Goal: Task Accomplishment & Management: Complete application form

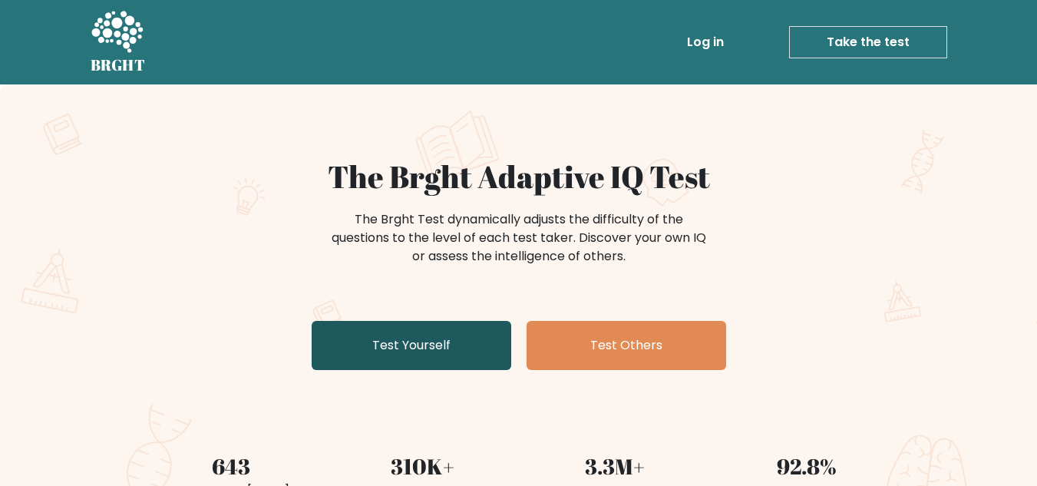
click at [472, 349] on link "Test Yourself" at bounding box center [412, 345] width 200 height 49
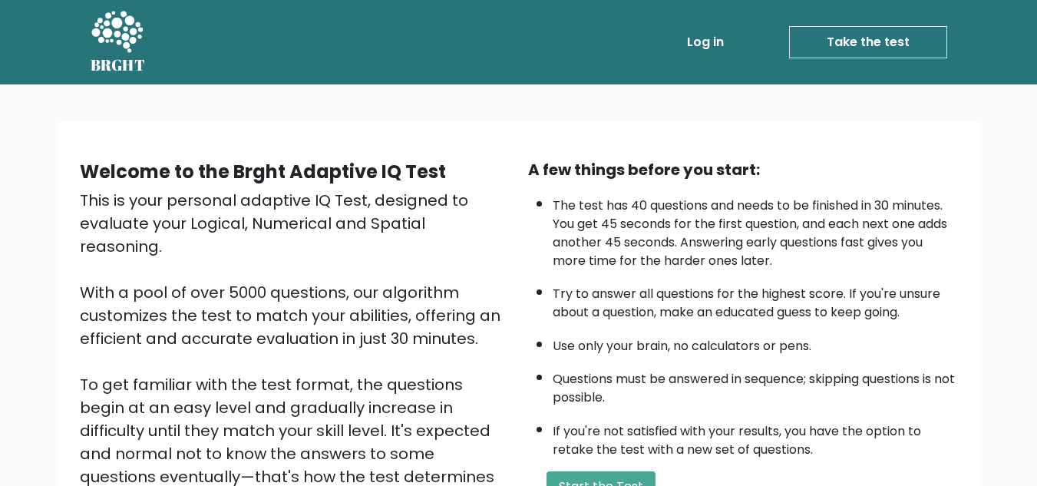
click at [898, 50] on link "Take the test" at bounding box center [868, 42] width 158 height 32
click at [615, 484] on button "Start the Test" at bounding box center [601, 487] width 109 height 31
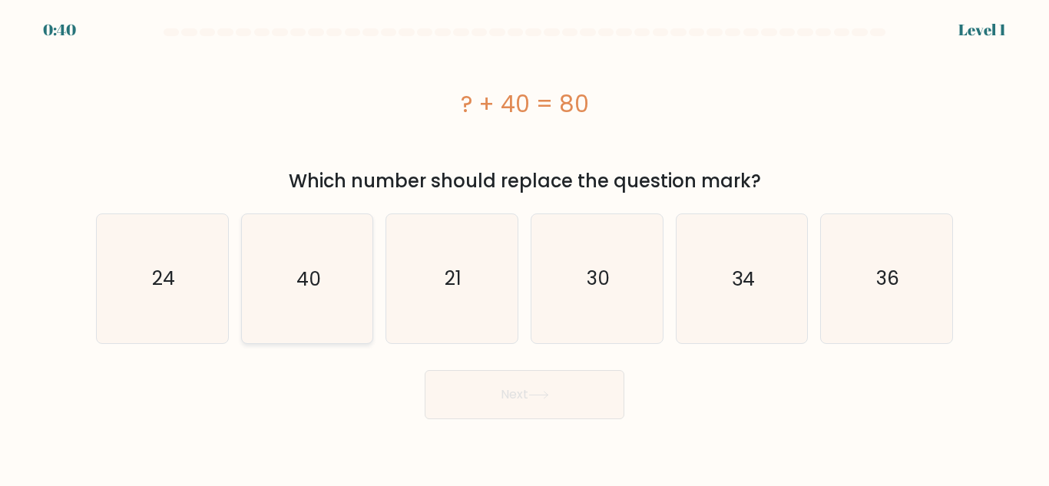
click at [303, 277] on text "40" at bounding box center [308, 278] width 25 height 27
click at [524, 247] on input "b. 40" at bounding box center [524, 245] width 1 height 4
radio input "true"
click at [515, 393] on button "Next" at bounding box center [525, 394] width 200 height 49
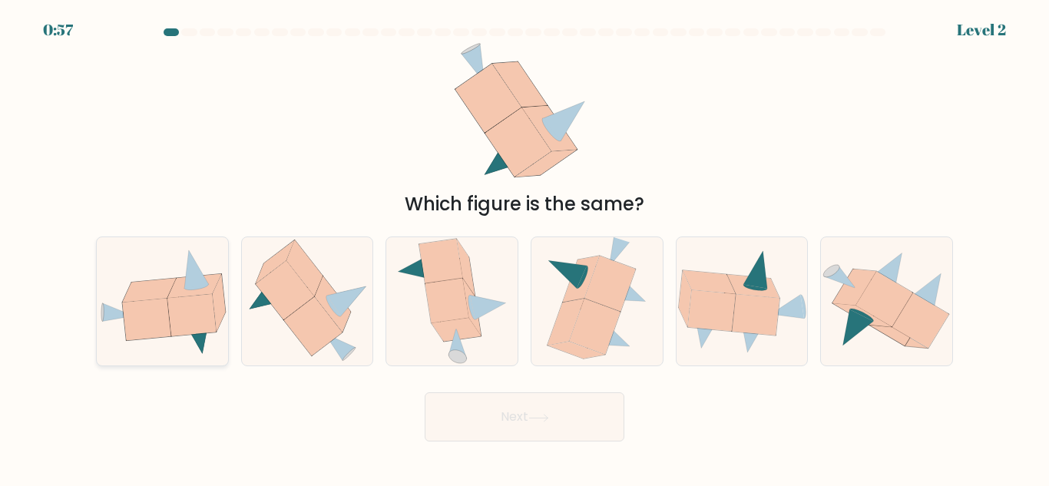
click at [184, 320] on icon at bounding box center [191, 315] width 48 height 42
click at [524, 247] on input "a." at bounding box center [524, 245] width 1 height 4
radio input "true"
click at [490, 397] on button "Next" at bounding box center [525, 416] width 200 height 49
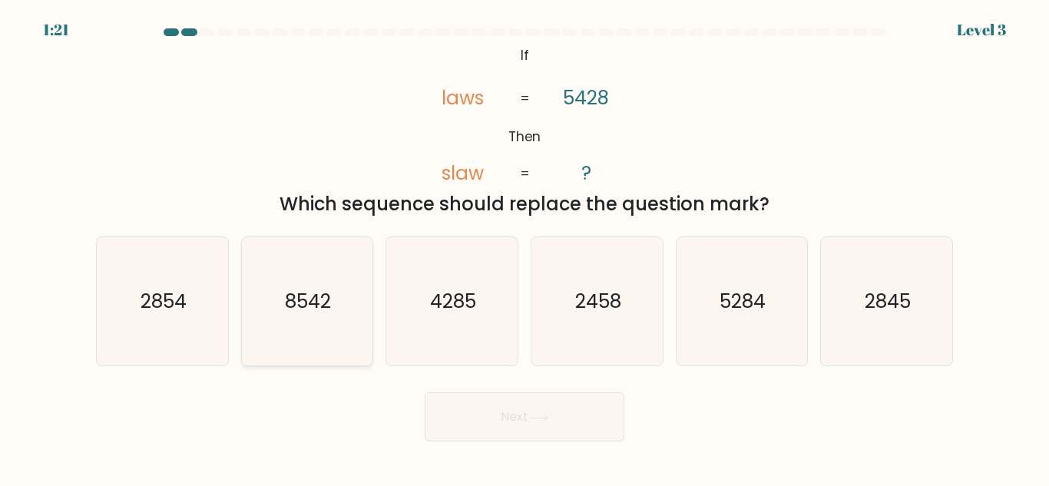
click at [333, 335] on icon "8542" at bounding box center [307, 301] width 128 height 128
click at [524, 247] on input "b. 8542" at bounding box center [524, 245] width 1 height 4
radio input "true"
click at [524, 420] on button "Next" at bounding box center [525, 416] width 200 height 49
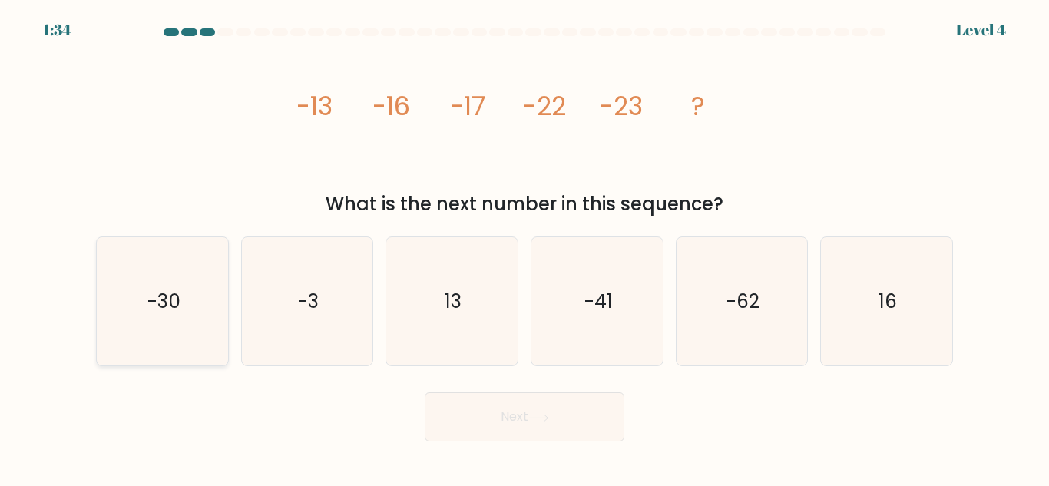
click at [210, 342] on icon "-30" at bounding box center [162, 301] width 128 height 128
click at [524, 247] on input "a. -30" at bounding box center [524, 245] width 1 height 4
radio input "true"
click at [541, 438] on button "Next" at bounding box center [525, 416] width 200 height 49
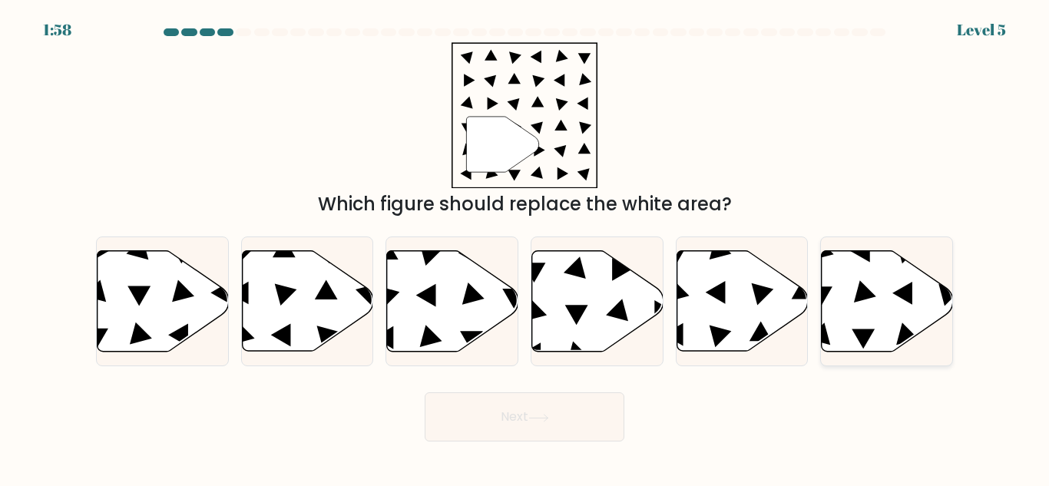
click at [862, 309] on icon at bounding box center [887, 301] width 131 height 101
click at [525, 247] on input "f." at bounding box center [524, 245] width 1 height 4
radio input "true"
click at [537, 427] on button "Next" at bounding box center [525, 416] width 200 height 49
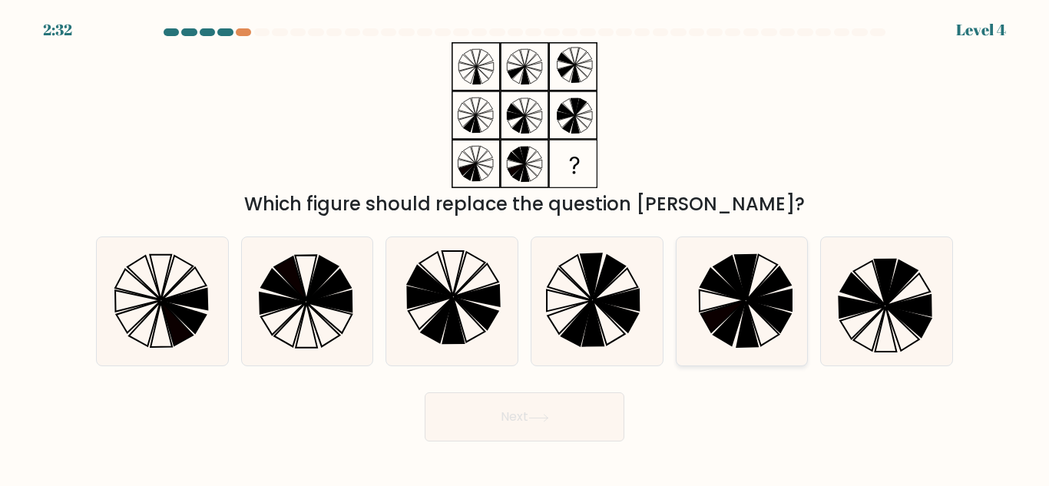
click at [765, 329] on icon at bounding box center [741, 301] width 128 height 128
click at [525, 247] on input "e." at bounding box center [524, 245] width 1 height 4
radio input "true"
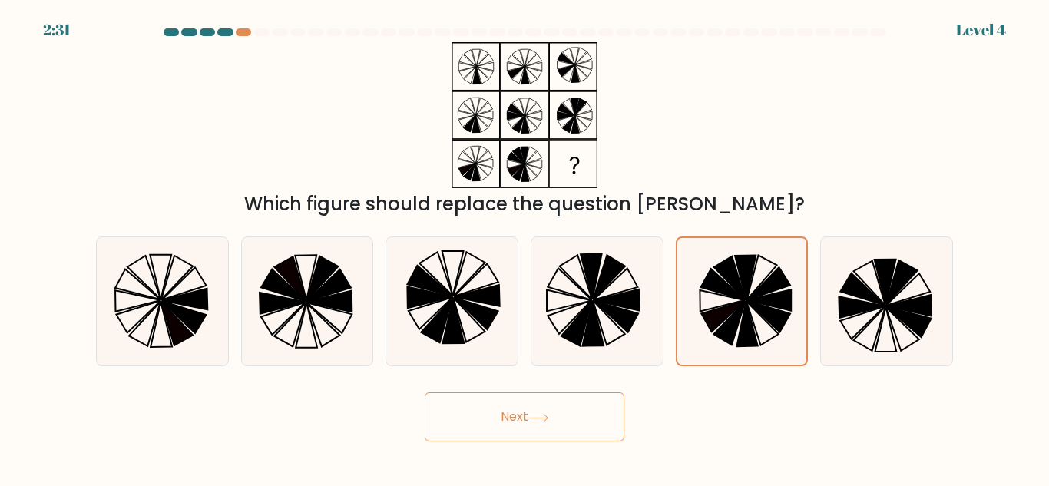
click at [491, 419] on button "Next" at bounding box center [525, 416] width 200 height 49
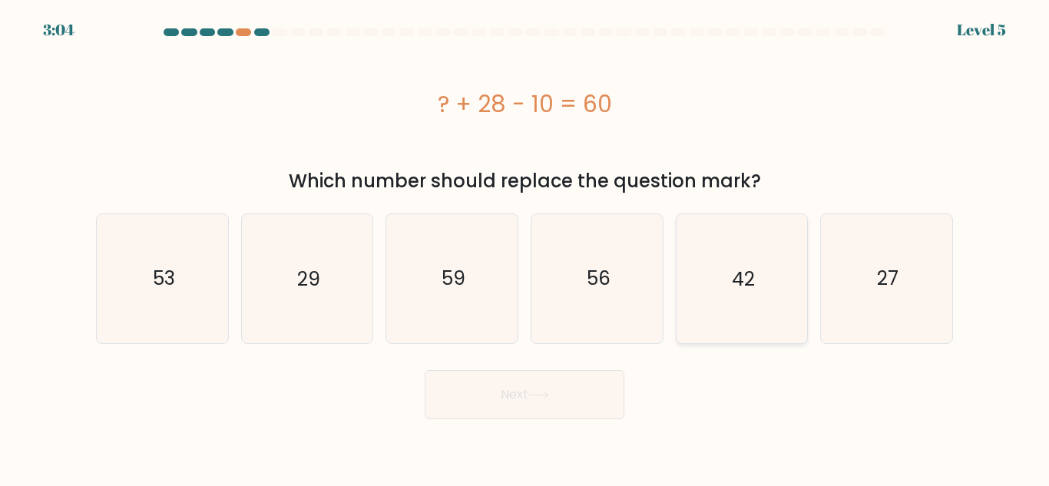
click at [759, 289] on icon "42" at bounding box center [741, 278] width 128 height 128
click at [525, 247] on input "e. 42" at bounding box center [524, 245] width 1 height 4
radio input "true"
click at [580, 411] on button "Next" at bounding box center [525, 394] width 200 height 49
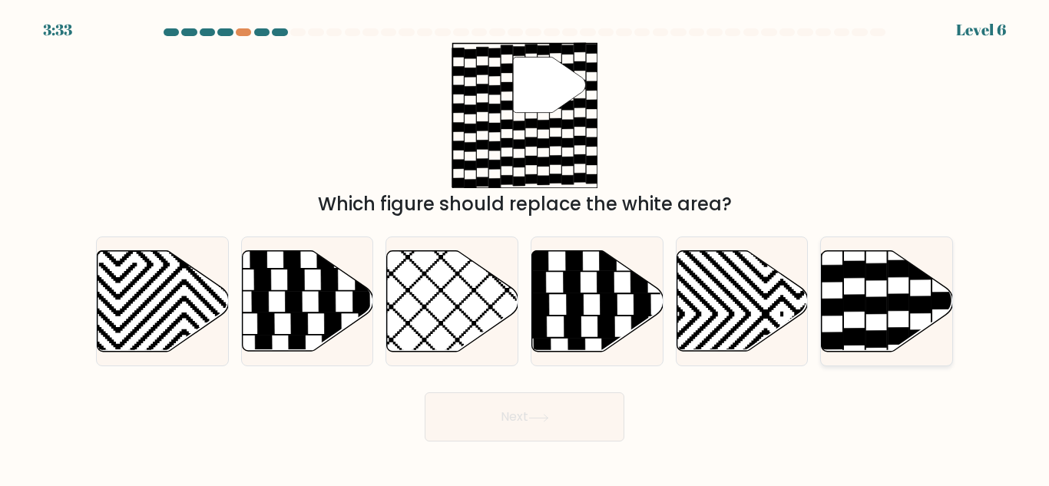
click at [854, 275] on icon at bounding box center [854, 269] width 21 height 17
click at [525, 247] on input "f." at bounding box center [524, 245] width 1 height 4
radio input "true"
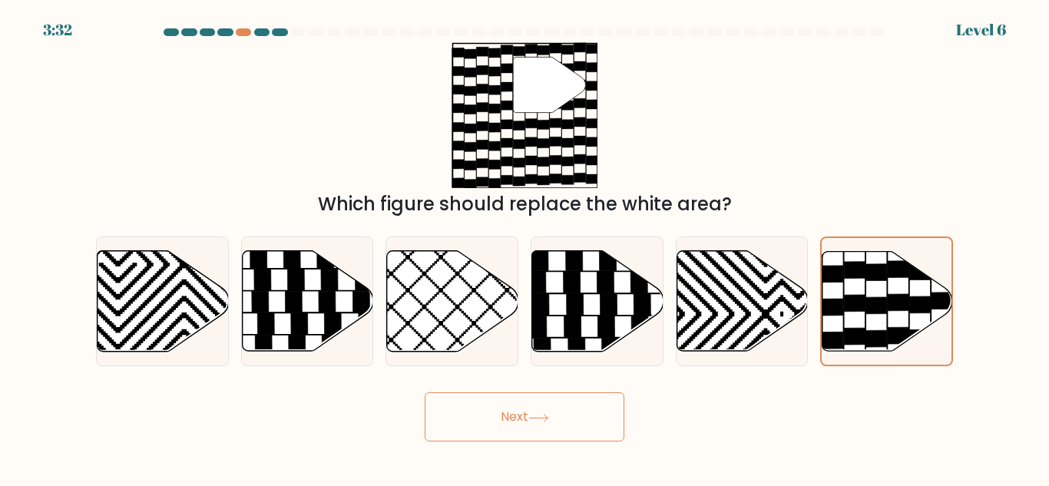
click at [591, 406] on button "Next" at bounding box center [525, 416] width 200 height 49
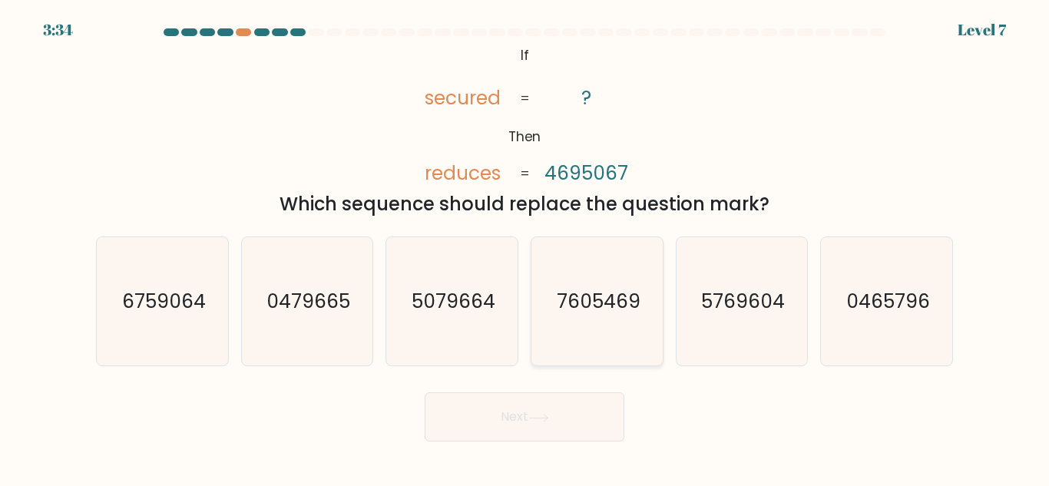
click at [620, 270] on icon "7605469" at bounding box center [597, 301] width 128 height 128
click at [525, 247] on input "d. 7605469" at bounding box center [524, 245] width 1 height 4
radio input "true"
click at [560, 410] on button "Next" at bounding box center [525, 416] width 200 height 49
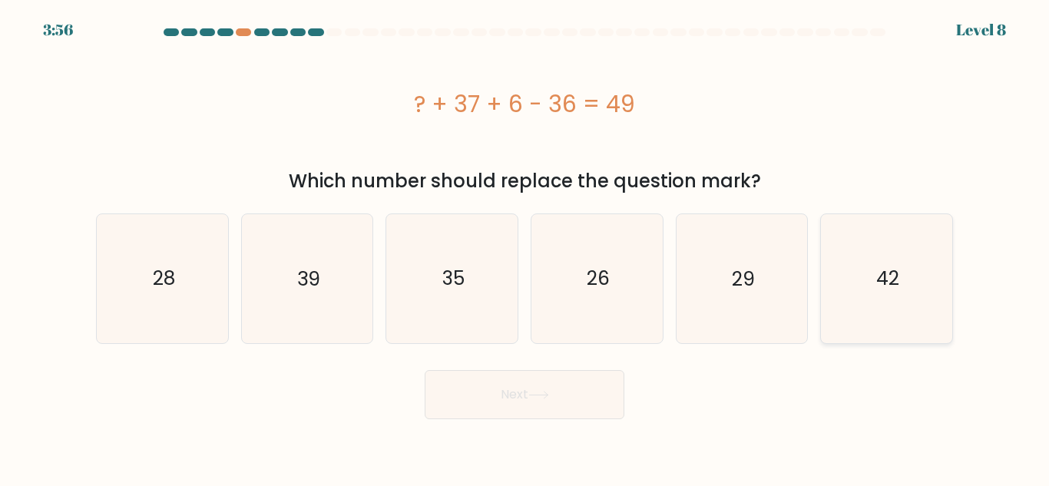
click at [867, 271] on icon "42" at bounding box center [886, 278] width 128 height 128
click at [525, 247] on input "f. 42" at bounding box center [524, 245] width 1 height 4
radio input "true"
click at [538, 383] on button "Next" at bounding box center [525, 394] width 200 height 49
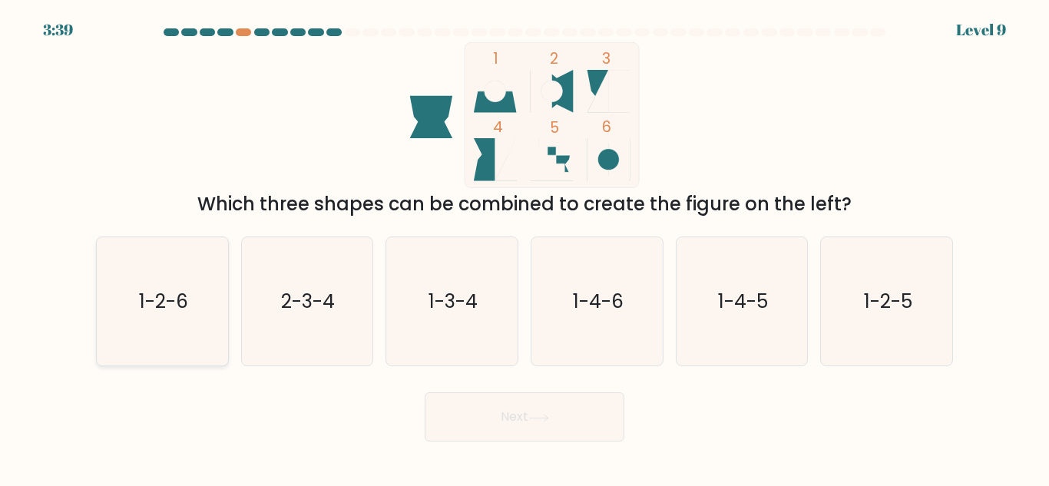
click at [182, 297] on text "1-2-6" at bounding box center [163, 301] width 49 height 27
click at [524, 247] on input "a. 1-2-6" at bounding box center [524, 245] width 1 height 4
radio input "true"
click at [561, 419] on button "Next" at bounding box center [525, 416] width 200 height 49
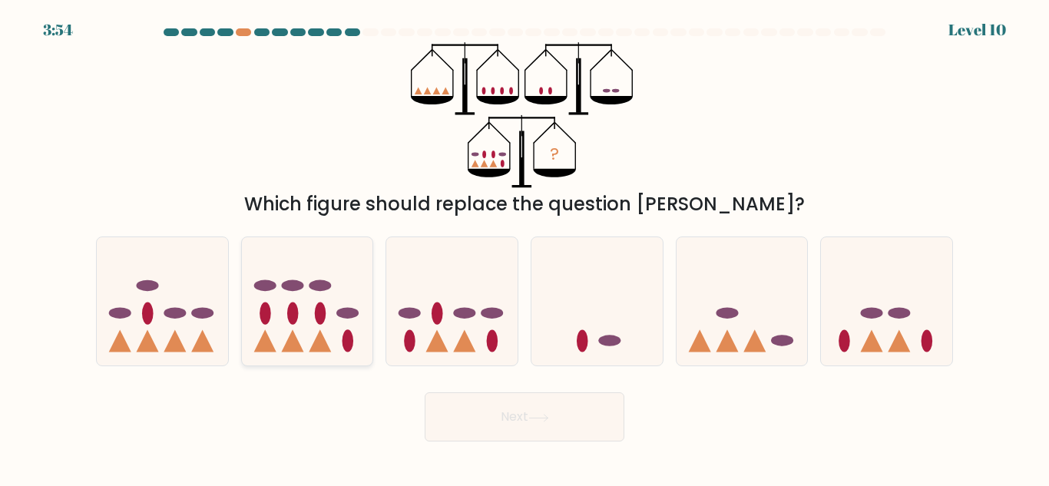
click at [279, 316] on icon at bounding box center [307, 301] width 131 height 108
click at [524, 247] on input "b." at bounding box center [524, 245] width 1 height 4
radio input "true"
click at [575, 419] on button "Next" at bounding box center [525, 416] width 200 height 49
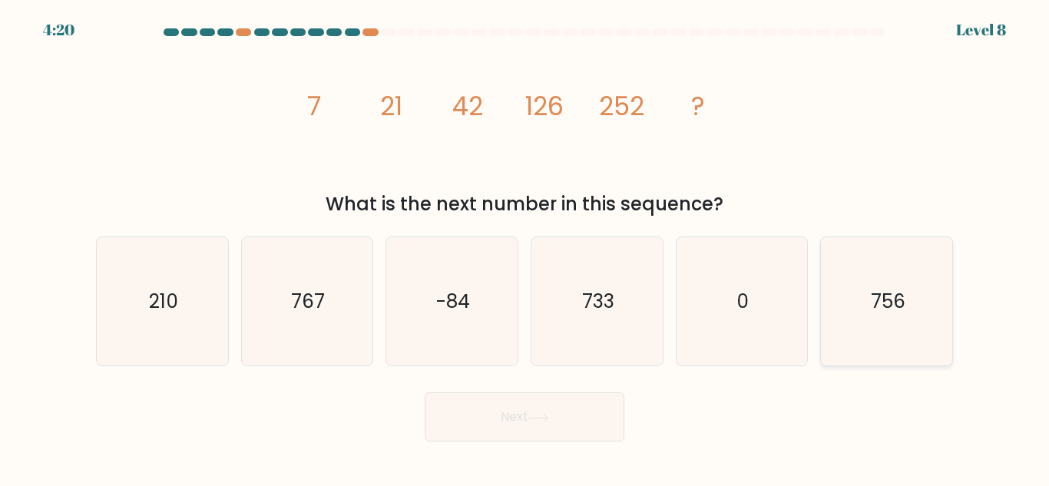
click at [866, 336] on icon "756" at bounding box center [886, 301] width 128 height 128
click at [525, 247] on input "f. 756" at bounding box center [524, 245] width 1 height 4
radio input "true"
click at [554, 435] on button "Next" at bounding box center [525, 416] width 200 height 49
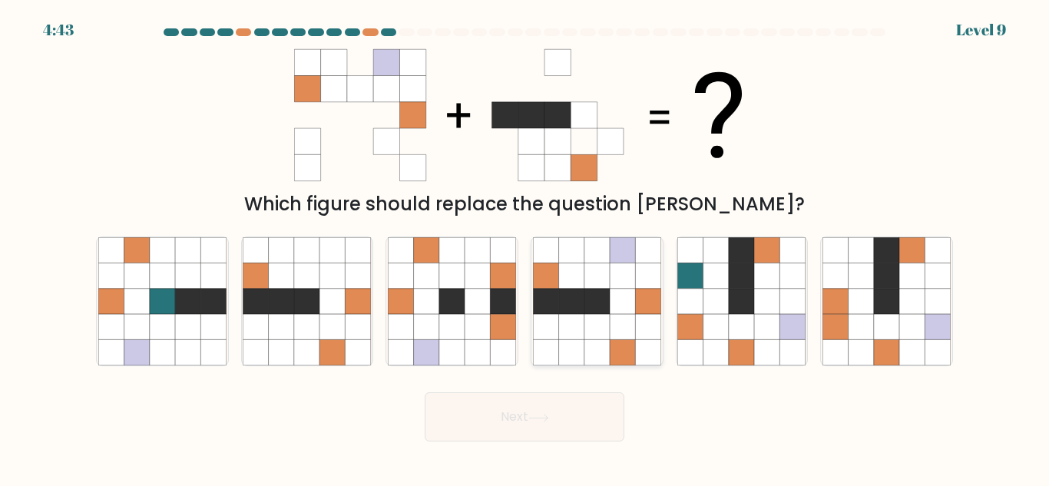
click at [593, 299] on icon at bounding box center [596, 301] width 25 height 25
click at [525, 247] on input "d." at bounding box center [524, 245] width 1 height 4
radio input "true"
click at [589, 411] on button "Next" at bounding box center [525, 416] width 200 height 49
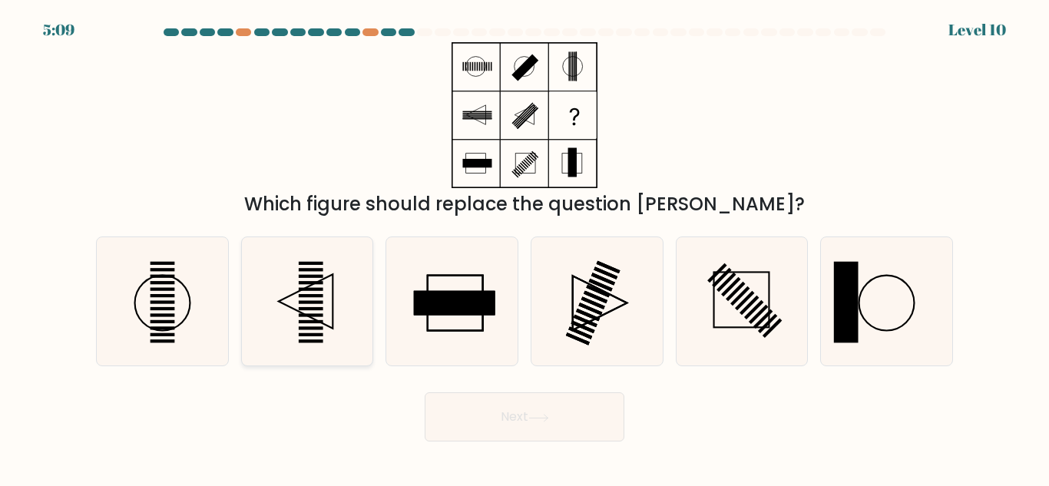
click at [306, 285] on icon at bounding box center [307, 301] width 128 height 128
click at [524, 247] on input "b." at bounding box center [524, 245] width 1 height 4
radio input "true"
click at [516, 427] on button "Next" at bounding box center [525, 416] width 200 height 49
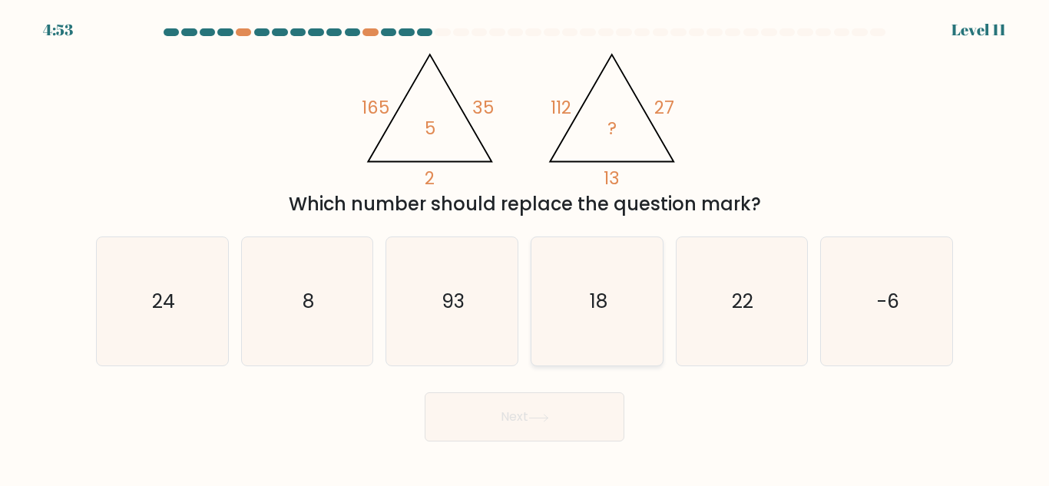
click at [591, 335] on icon "18" at bounding box center [597, 301] width 128 height 128
click at [525, 247] on input "d. 18" at bounding box center [524, 245] width 1 height 4
radio input "true"
click at [578, 428] on button "Next" at bounding box center [525, 416] width 200 height 49
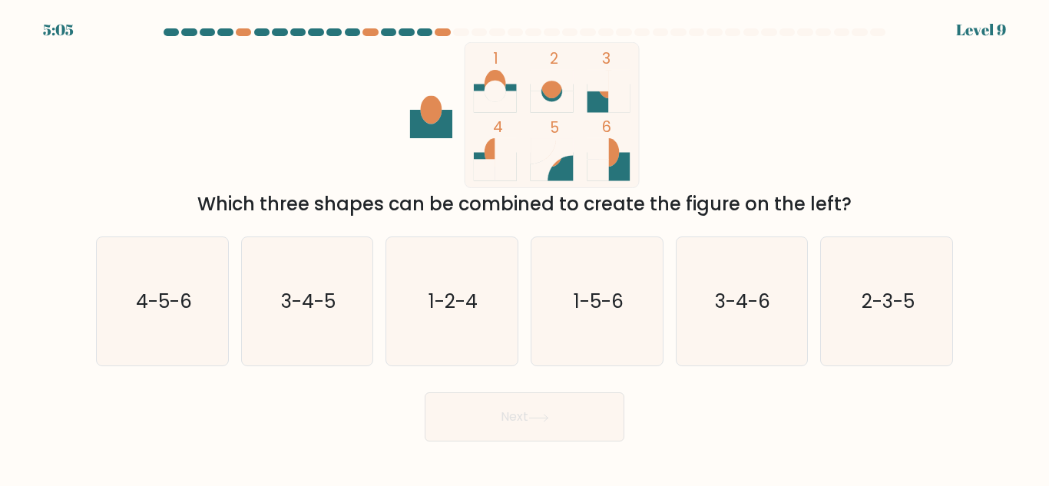
click at [619, 176] on icon at bounding box center [608, 166] width 43 height 28
click at [745, 313] on text "3-4-6" at bounding box center [743, 301] width 55 height 27
click at [525, 247] on input "e. 3-4-6" at bounding box center [524, 245] width 1 height 4
radio input "true"
click at [540, 429] on button "Next" at bounding box center [525, 416] width 200 height 49
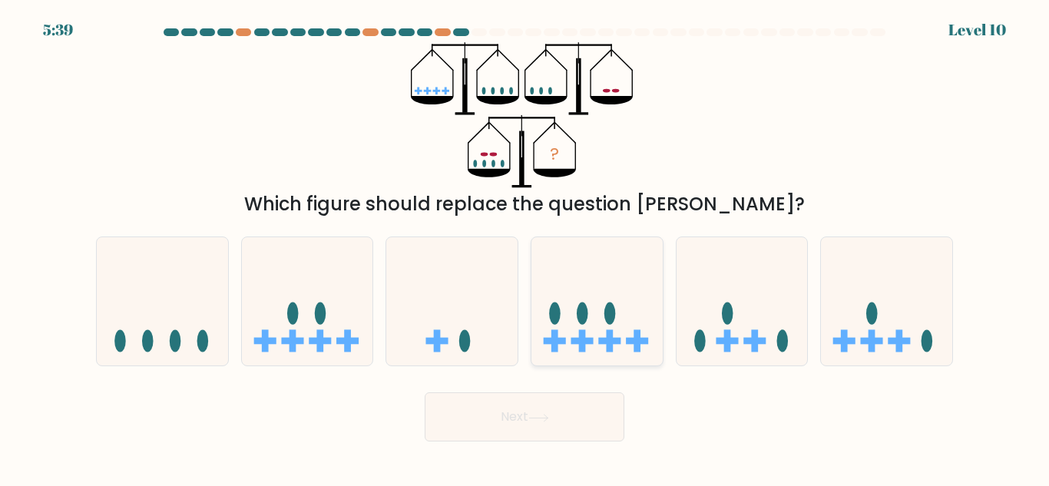
click at [626, 343] on icon at bounding box center [596, 301] width 131 height 108
click at [525, 247] on input "d." at bounding box center [524, 245] width 1 height 4
radio input "true"
click at [571, 414] on button "Next" at bounding box center [525, 416] width 200 height 49
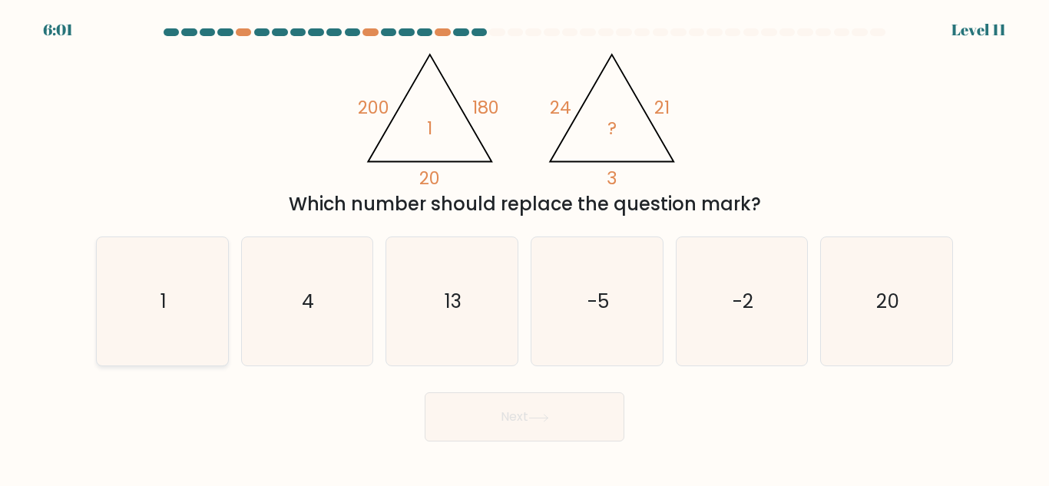
click at [187, 309] on icon "1" at bounding box center [162, 301] width 128 height 128
click at [524, 247] on input "a. 1" at bounding box center [524, 245] width 1 height 4
radio input "true"
click at [524, 421] on button "Next" at bounding box center [525, 416] width 200 height 49
